Goal: Transaction & Acquisition: Obtain resource

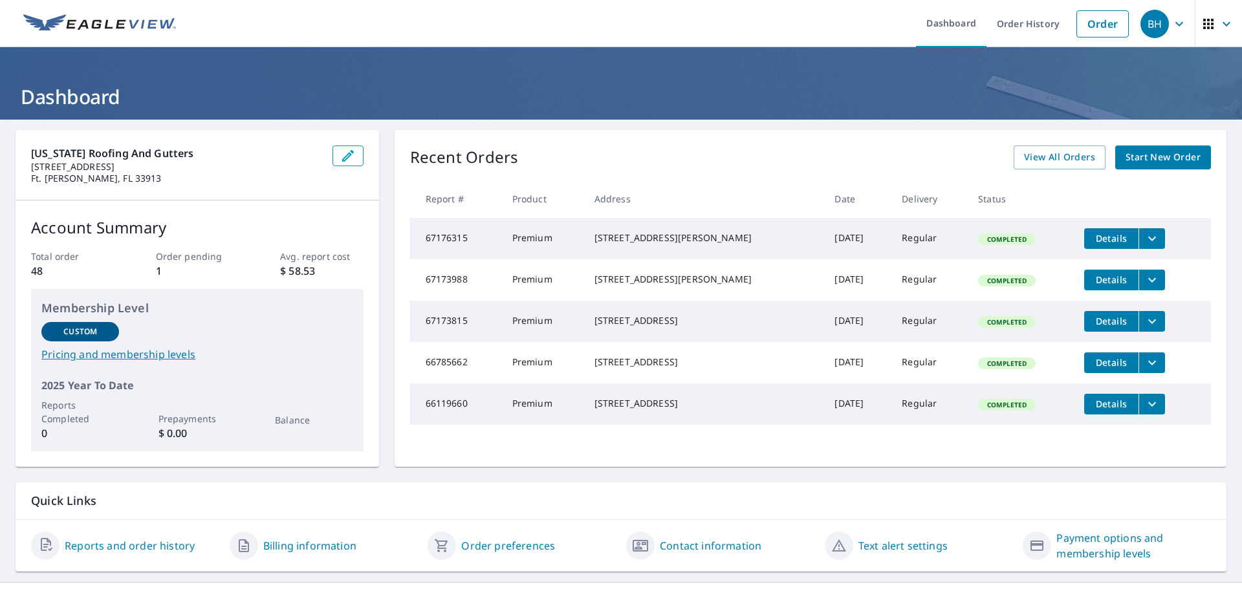
click at [1146, 158] on span "Start New Order" at bounding box center [1162, 157] width 75 height 16
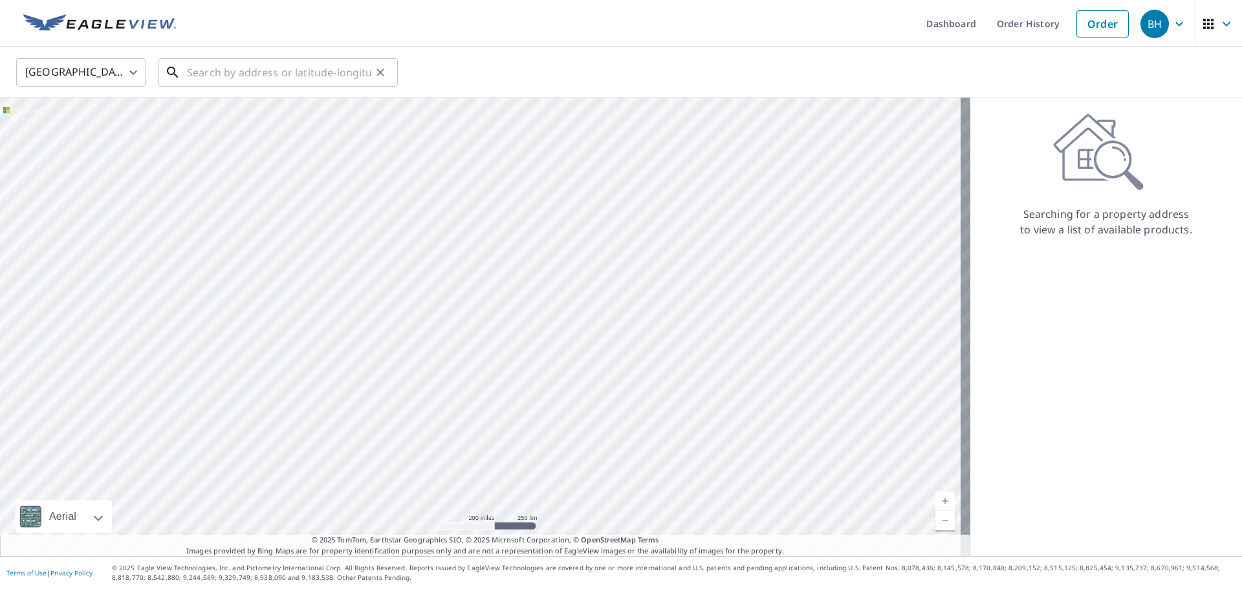
click at [264, 74] on input "text" at bounding box center [279, 72] width 184 height 36
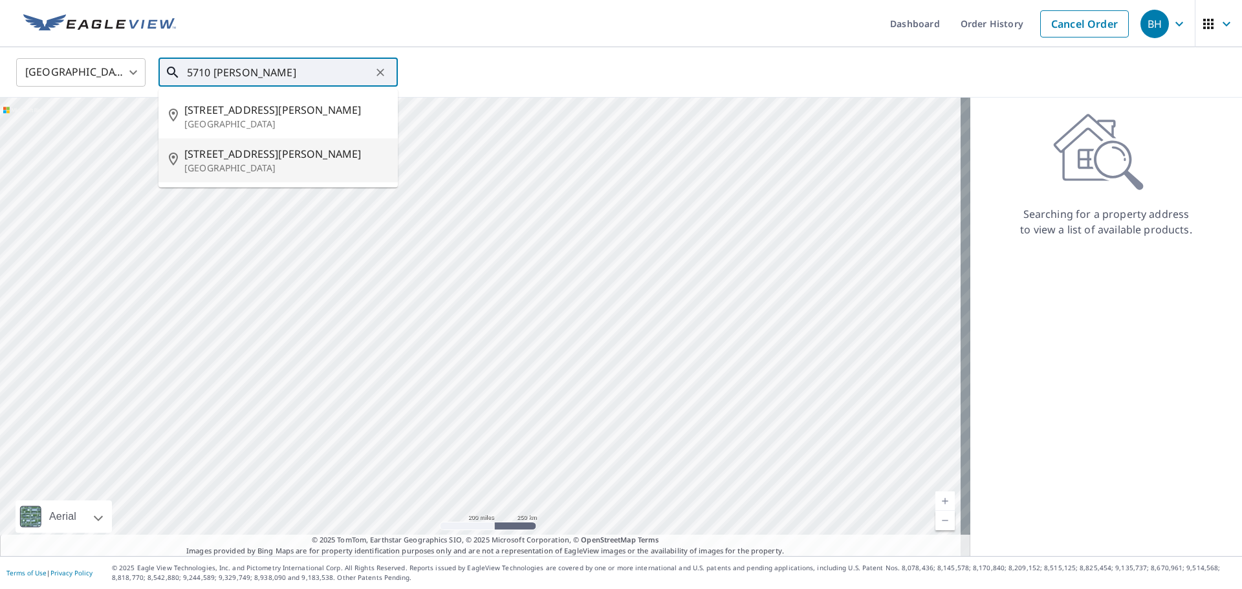
click at [252, 165] on p "[GEOGRAPHIC_DATA]" at bounding box center [285, 168] width 203 height 13
type input "[STREET_ADDRESS][PERSON_NAME]"
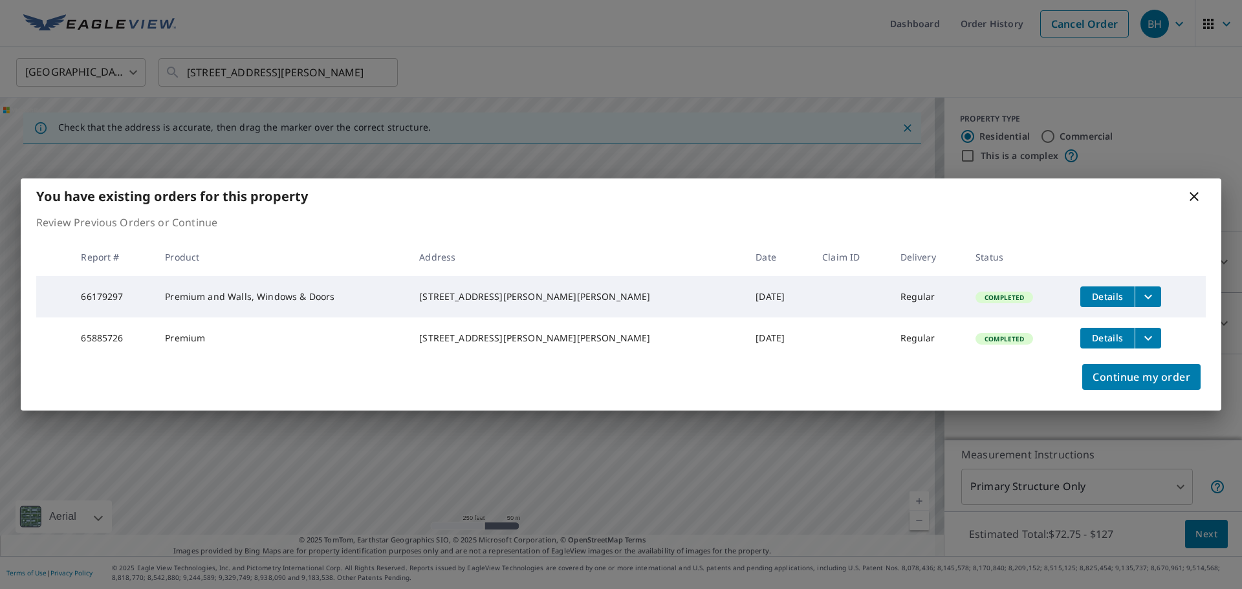
click at [1140, 289] on icon "filesDropdownBtn-66179297" at bounding box center [1148, 297] width 16 height 16
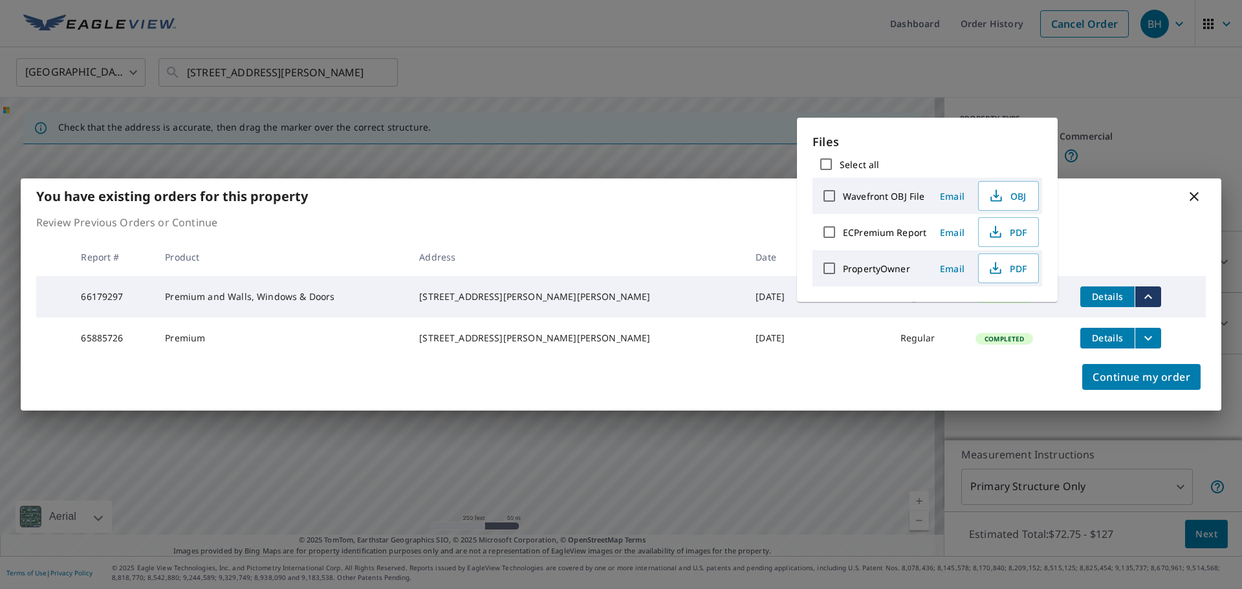
click at [828, 231] on input "ECPremium Report" at bounding box center [828, 232] width 27 height 27
checkbox input "true"
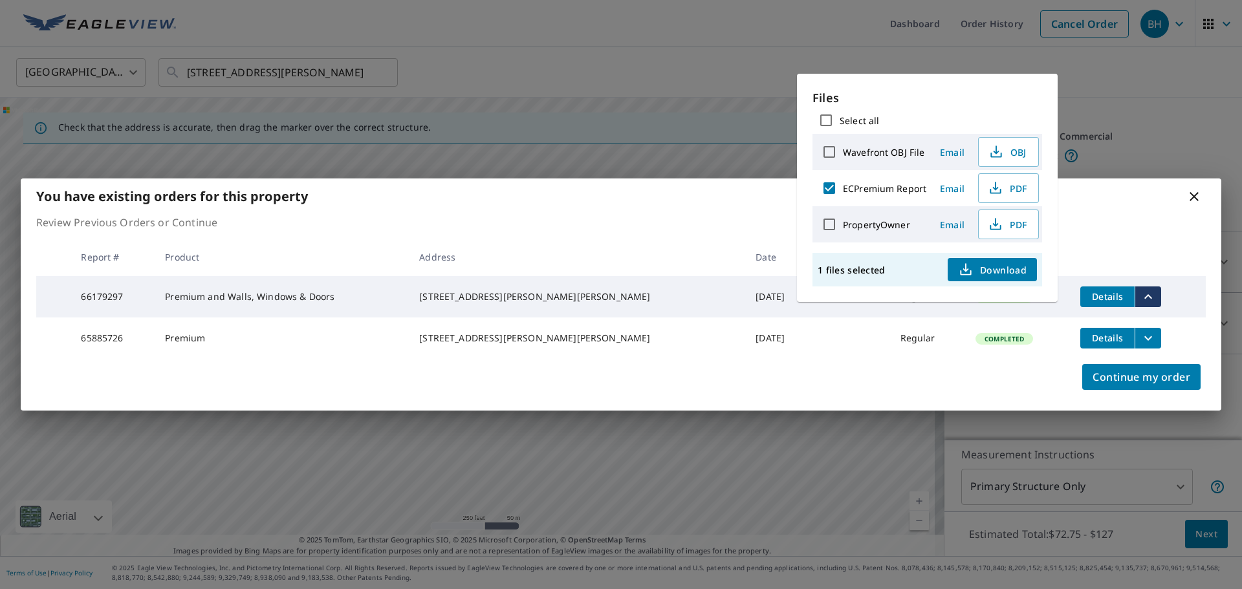
click at [1004, 270] on span "Download" at bounding box center [992, 270] width 69 height 16
click at [1194, 195] on icon at bounding box center [1194, 197] width 16 height 16
